Goal: Entertainment & Leisure: Consume media (video, audio)

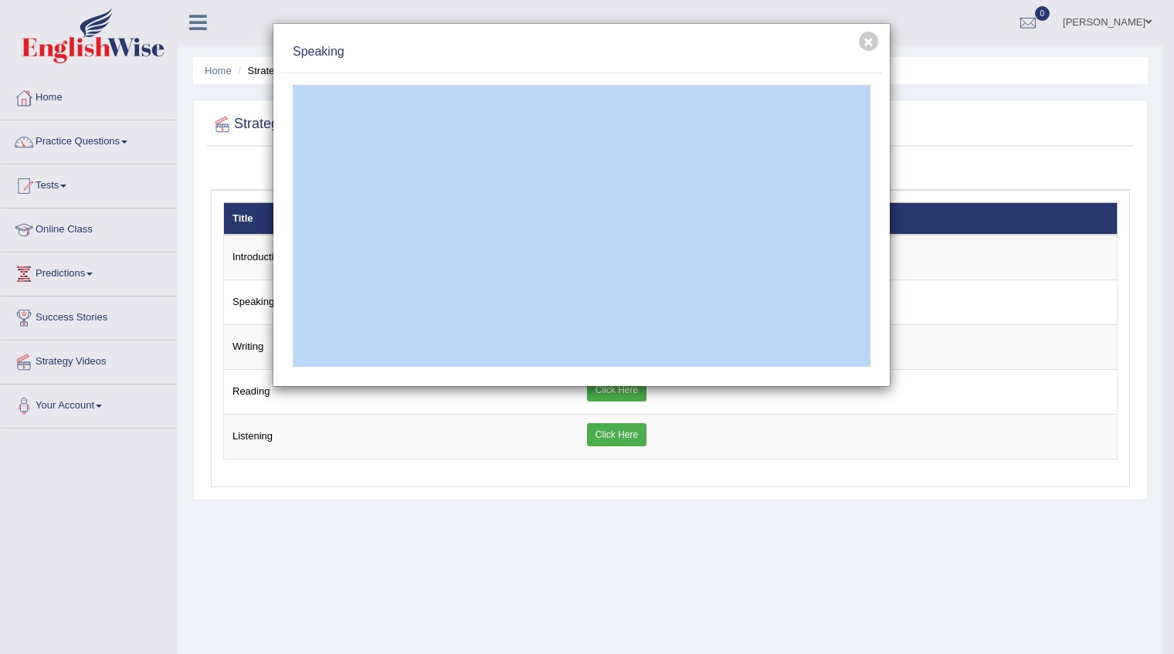
click at [738, 63] on div "Speaking" at bounding box center [581, 53] width 601 height 42
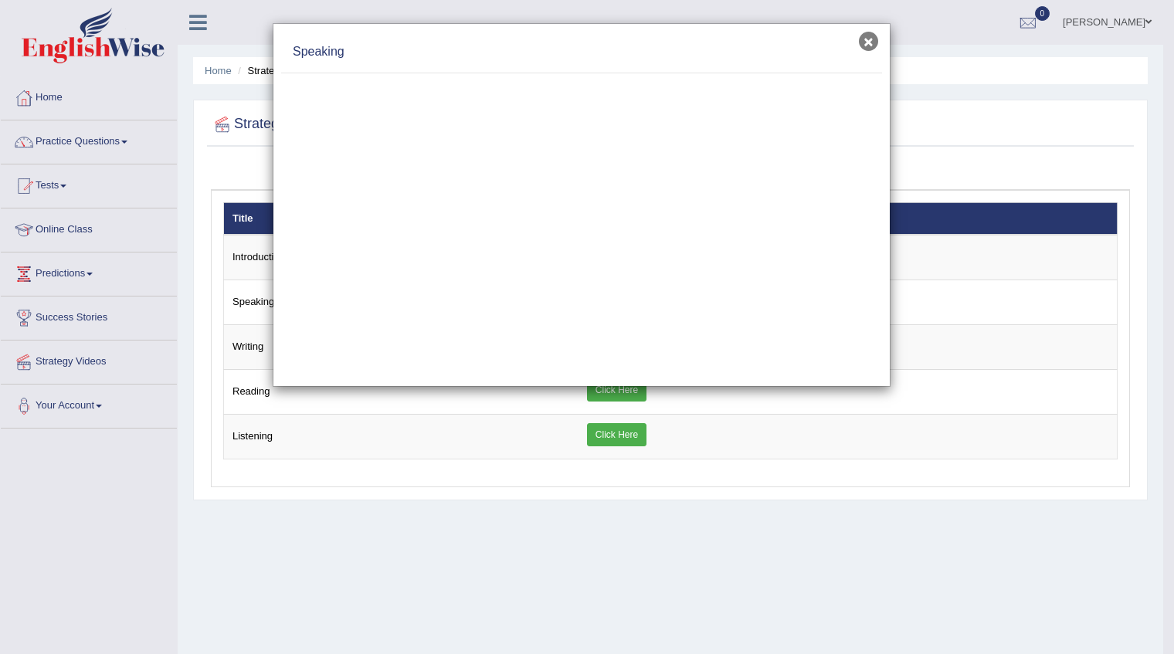
click at [865, 44] on button "×" at bounding box center [868, 41] width 19 height 19
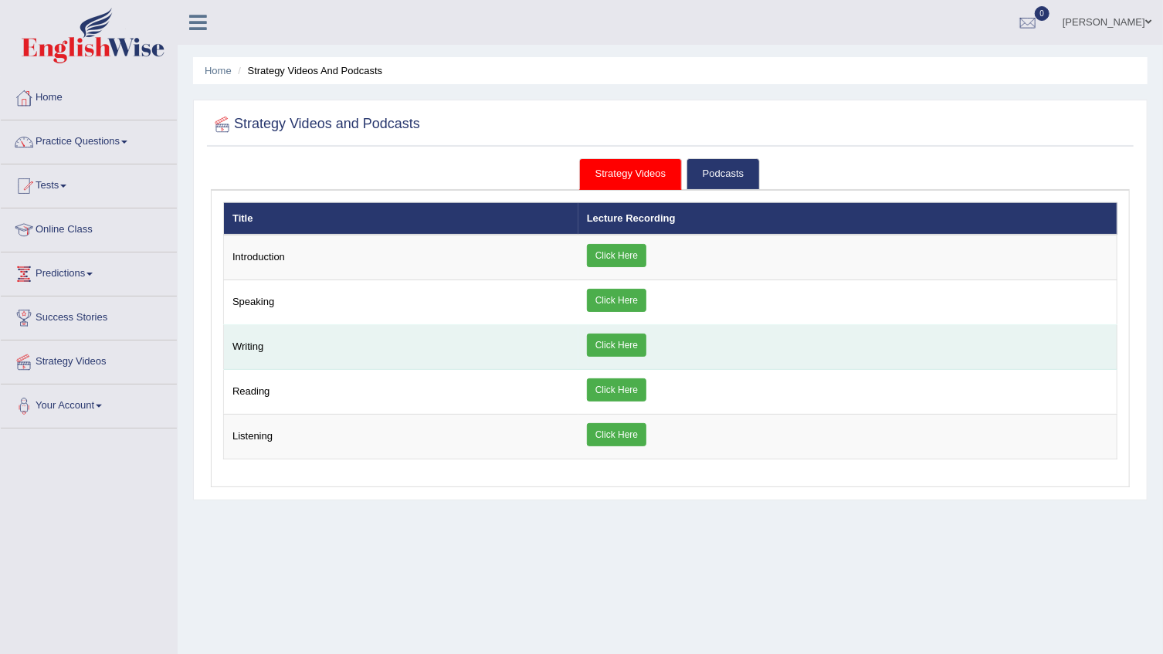
click at [640, 339] on link "Click Here" at bounding box center [616, 345] width 59 height 23
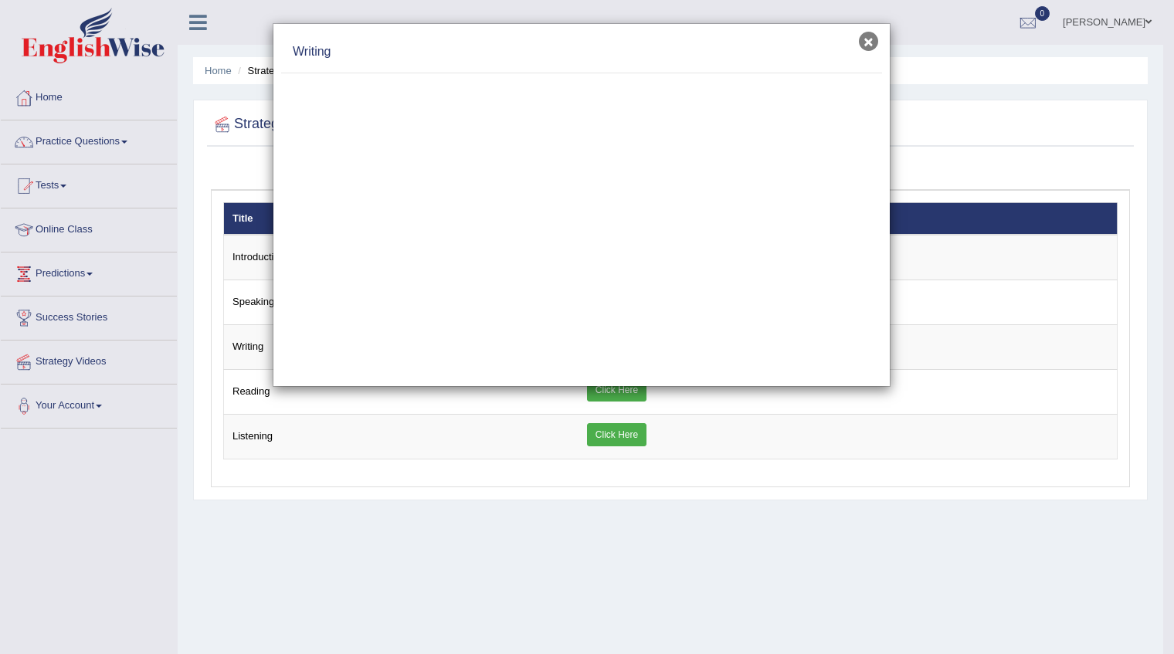
click at [863, 46] on button "×" at bounding box center [868, 41] width 19 height 19
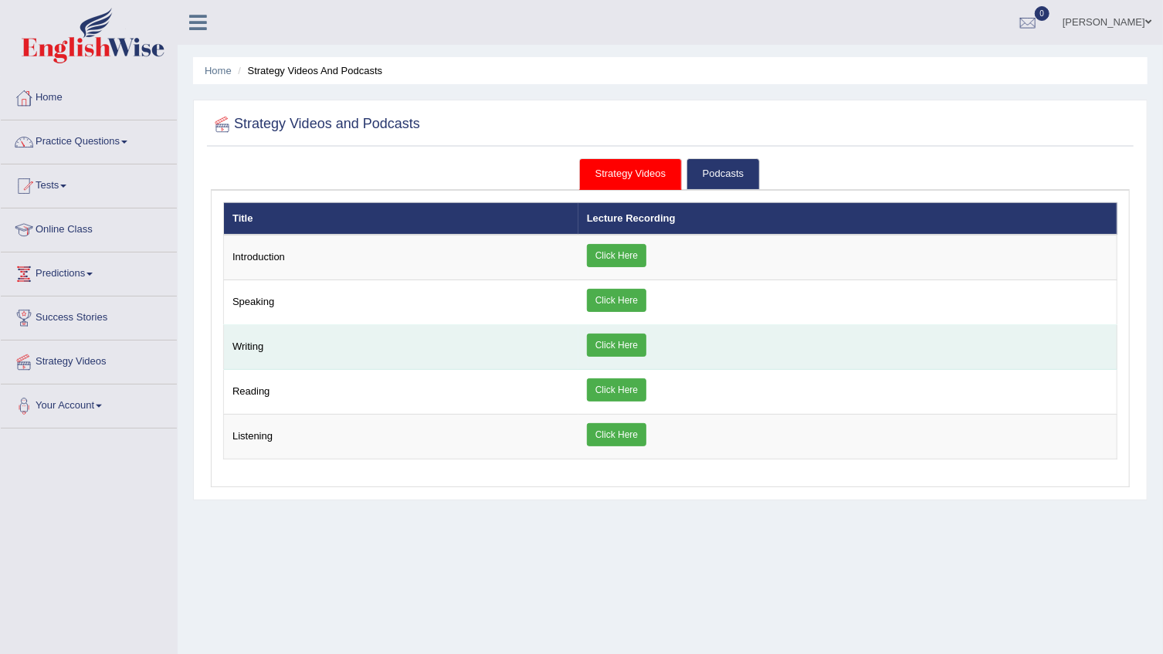
click at [646, 348] on link "Click Here" at bounding box center [616, 345] width 59 height 23
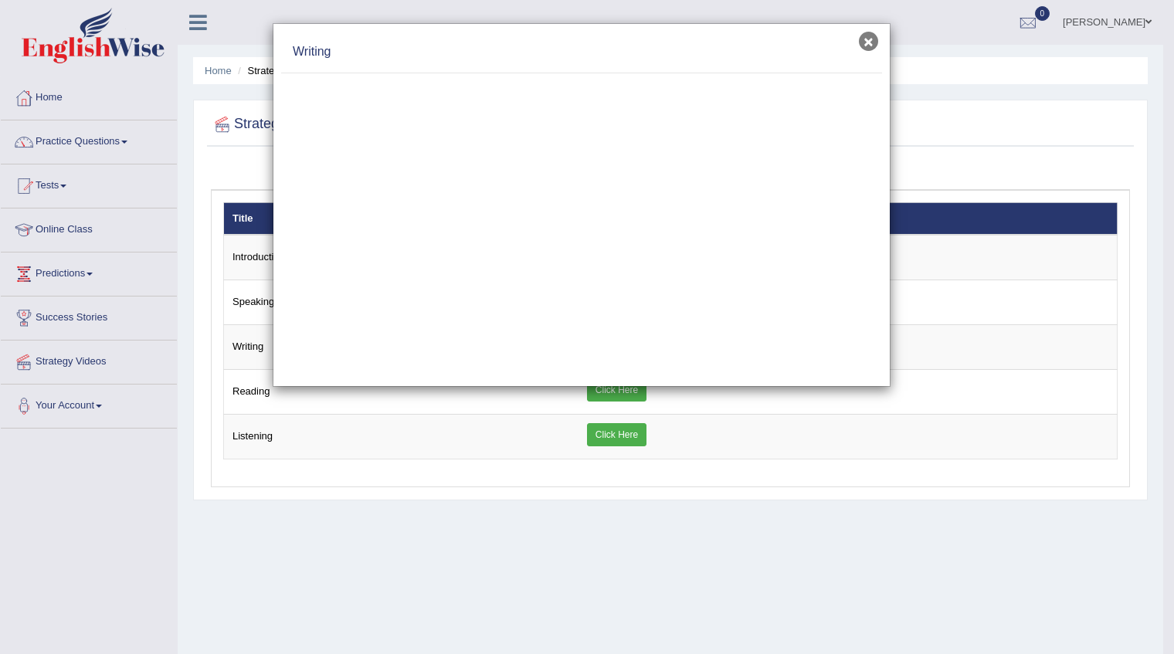
click at [866, 46] on button "×" at bounding box center [868, 41] width 19 height 19
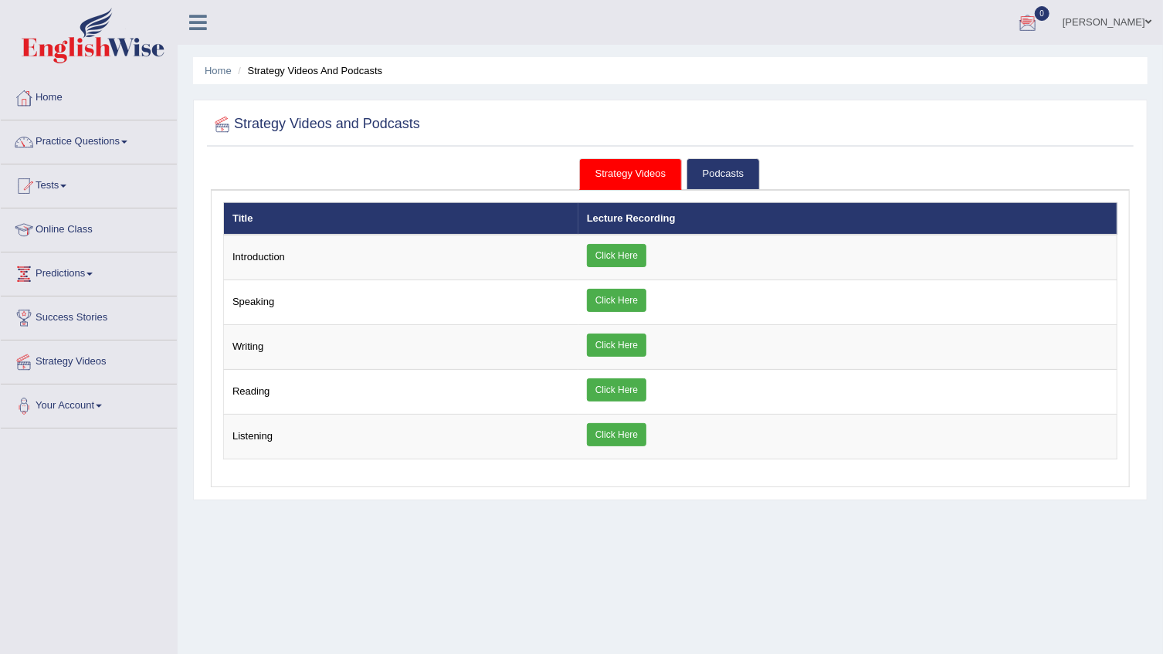
click at [1070, 19] on link "[PERSON_NAME]" at bounding box center [1107, 20] width 112 height 40
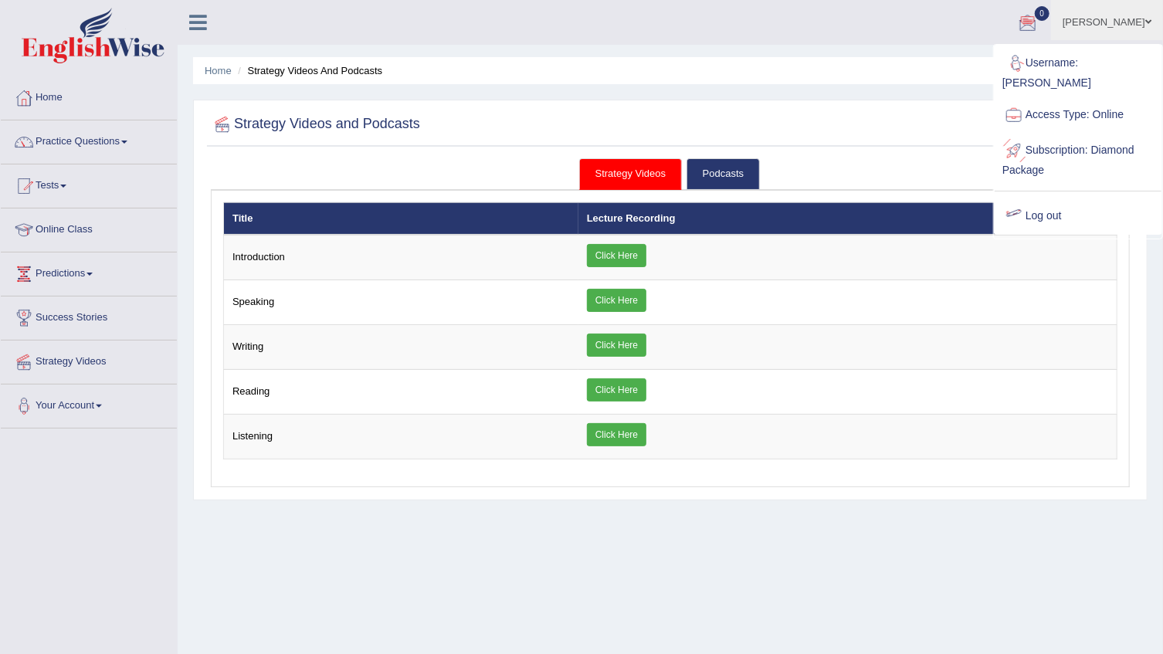
click at [1039, 205] on link "Log out" at bounding box center [1078, 216] width 167 height 36
